Goal: Communication & Community: Ask a question

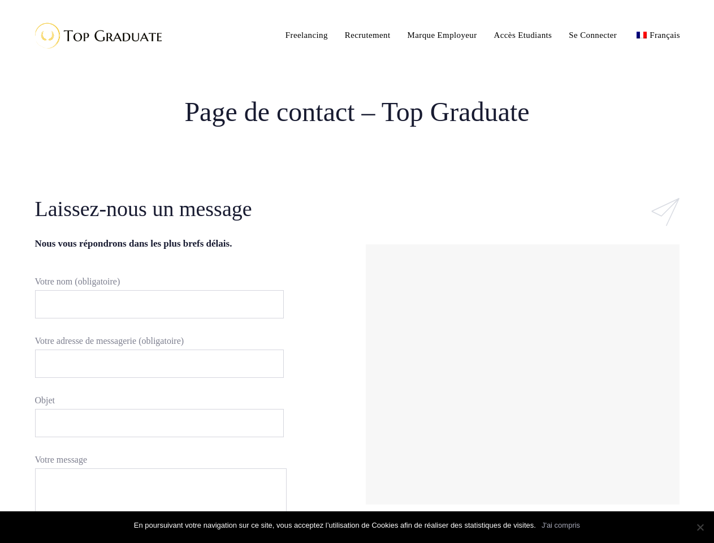
click at [357, 271] on div "#ld_icon_box_68b5c320b690c:hover .iconbox-icon-container defs stop:first-child{…" at bounding box center [522, 359] width 331 height 330
click at [154, 304] on input "Votre nom (obligatoire)" at bounding box center [159, 304] width 249 height 28
click at [154, 364] on input "Votre adresse de messagerie (obligatoire)" at bounding box center [159, 363] width 249 height 28
click at [154, 423] on input "Objet" at bounding box center [159, 423] width 249 height 28
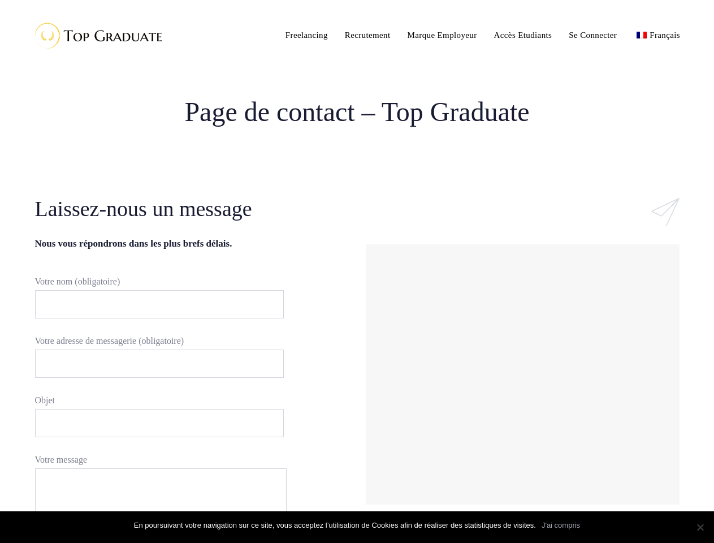
click at [522, 374] on div at bounding box center [523, 374] width 308 height 254
click at [561, 525] on link "J'ai compris" at bounding box center [561, 525] width 38 height 11
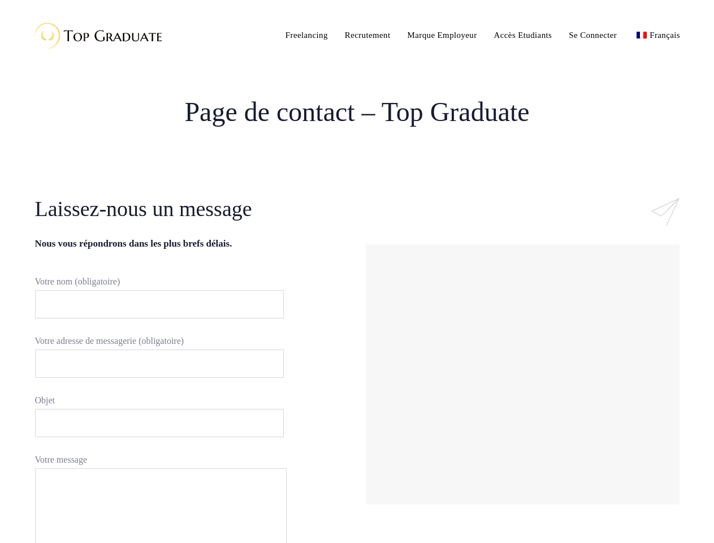
click at [700, 527] on section "Laissez-nous un message Nous vous répondrons dans les plus brefs délais. Votre …" at bounding box center [357, 457] width 714 height 526
